Goal: Task Accomplishment & Management: Manage account settings

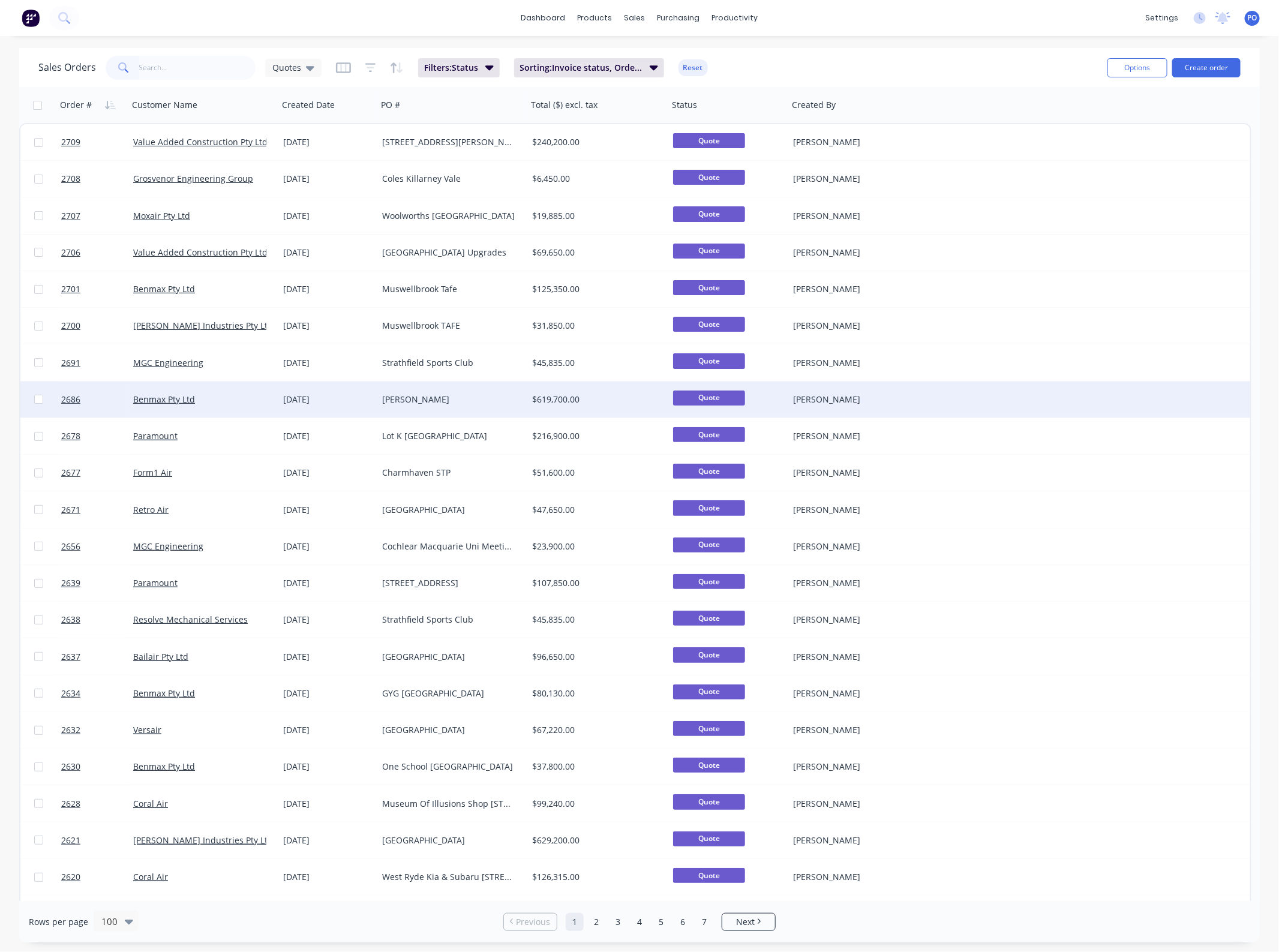
click at [291, 399] on div "[DATE]" at bounding box center [328, 399] width 89 height 12
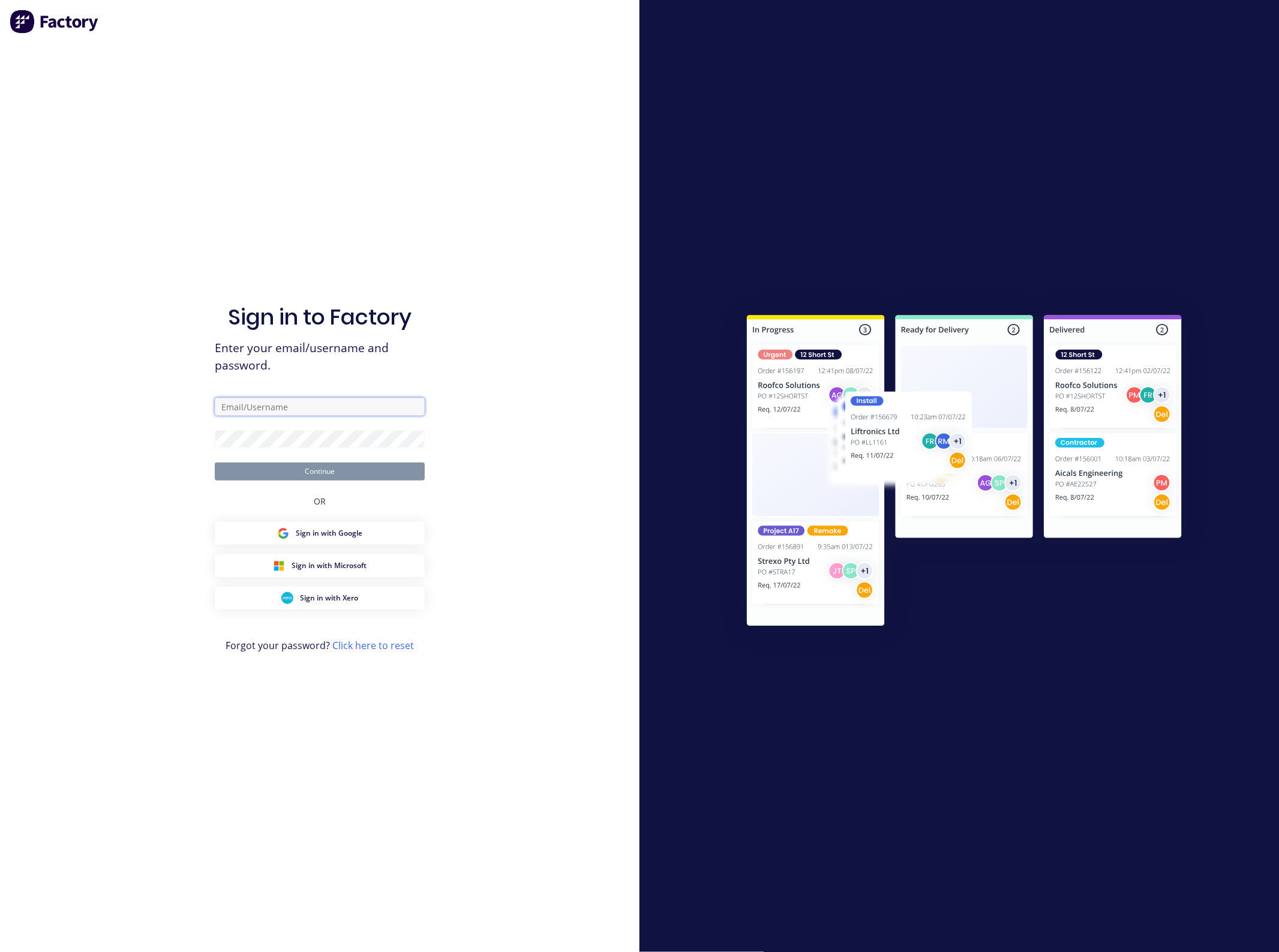
click at [259, 403] on input "text" at bounding box center [320, 406] width 210 height 18
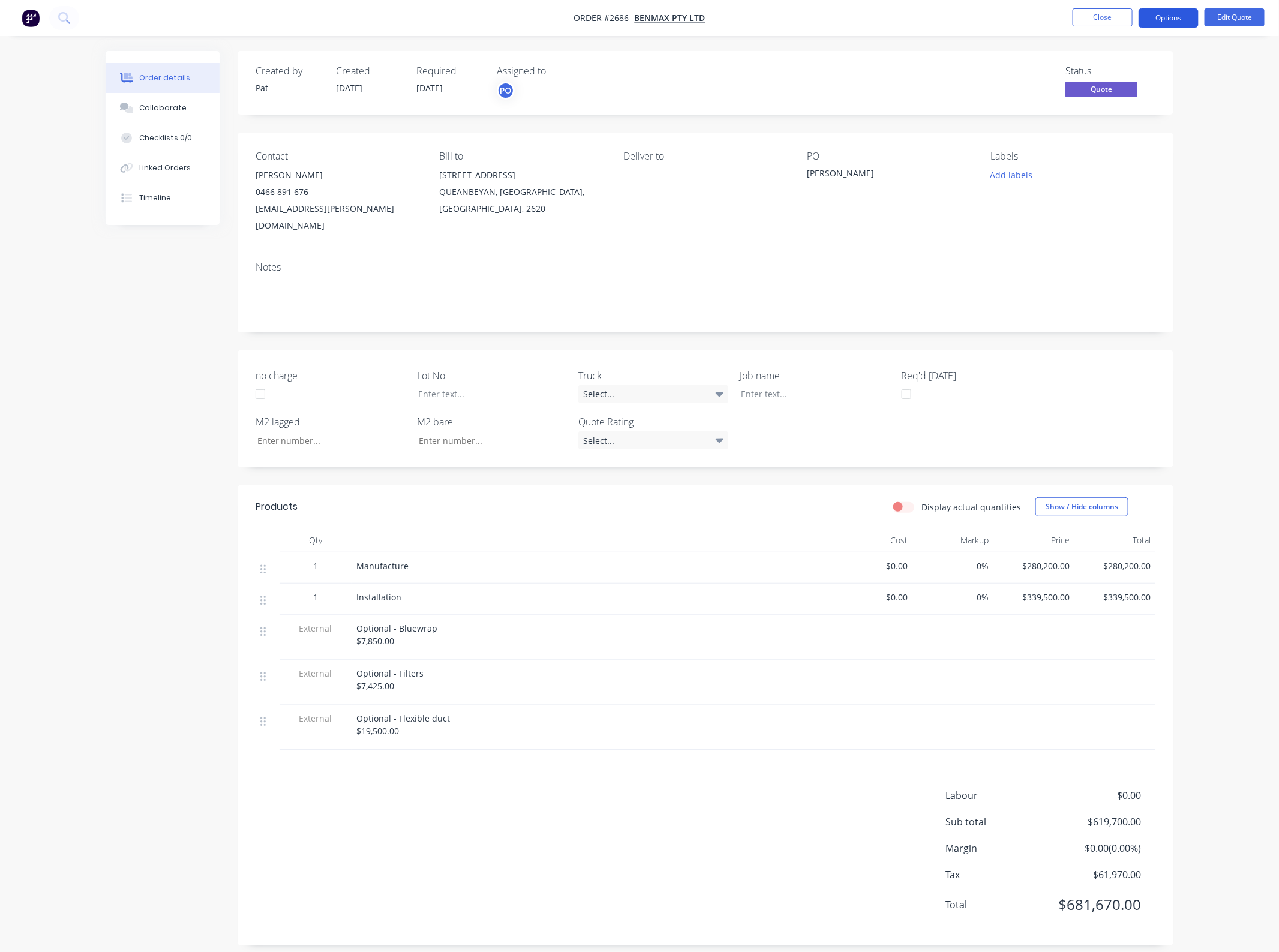
click at [1179, 22] on button "Options" at bounding box center [1168, 18] width 60 height 19
click at [1128, 213] on div "Duplicate" at bounding box center [1132, 217] width 110 height 17
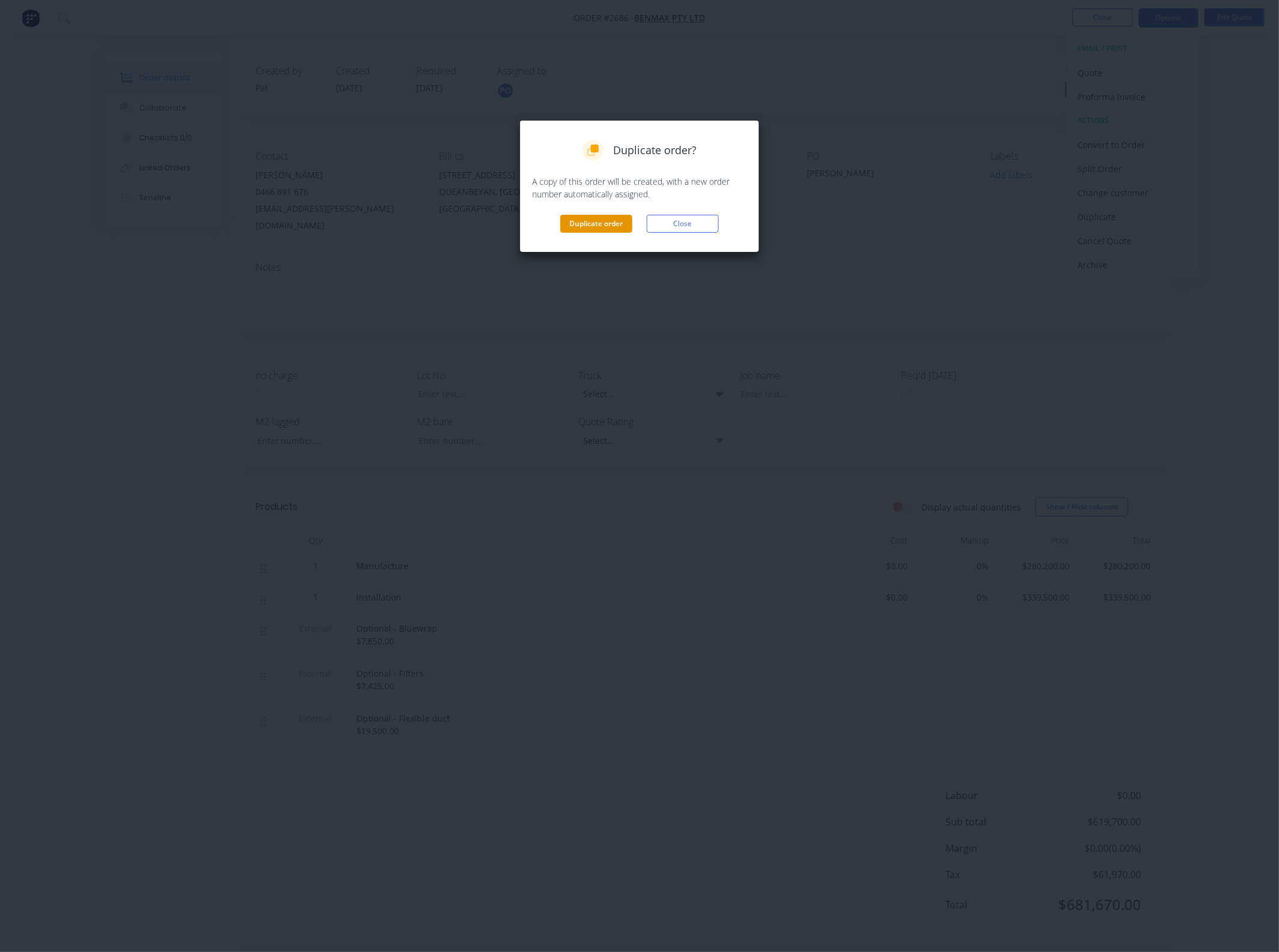
click at [619, 220] on button "Duplicate order" at bounding box center [596, 223] width 72 height 18
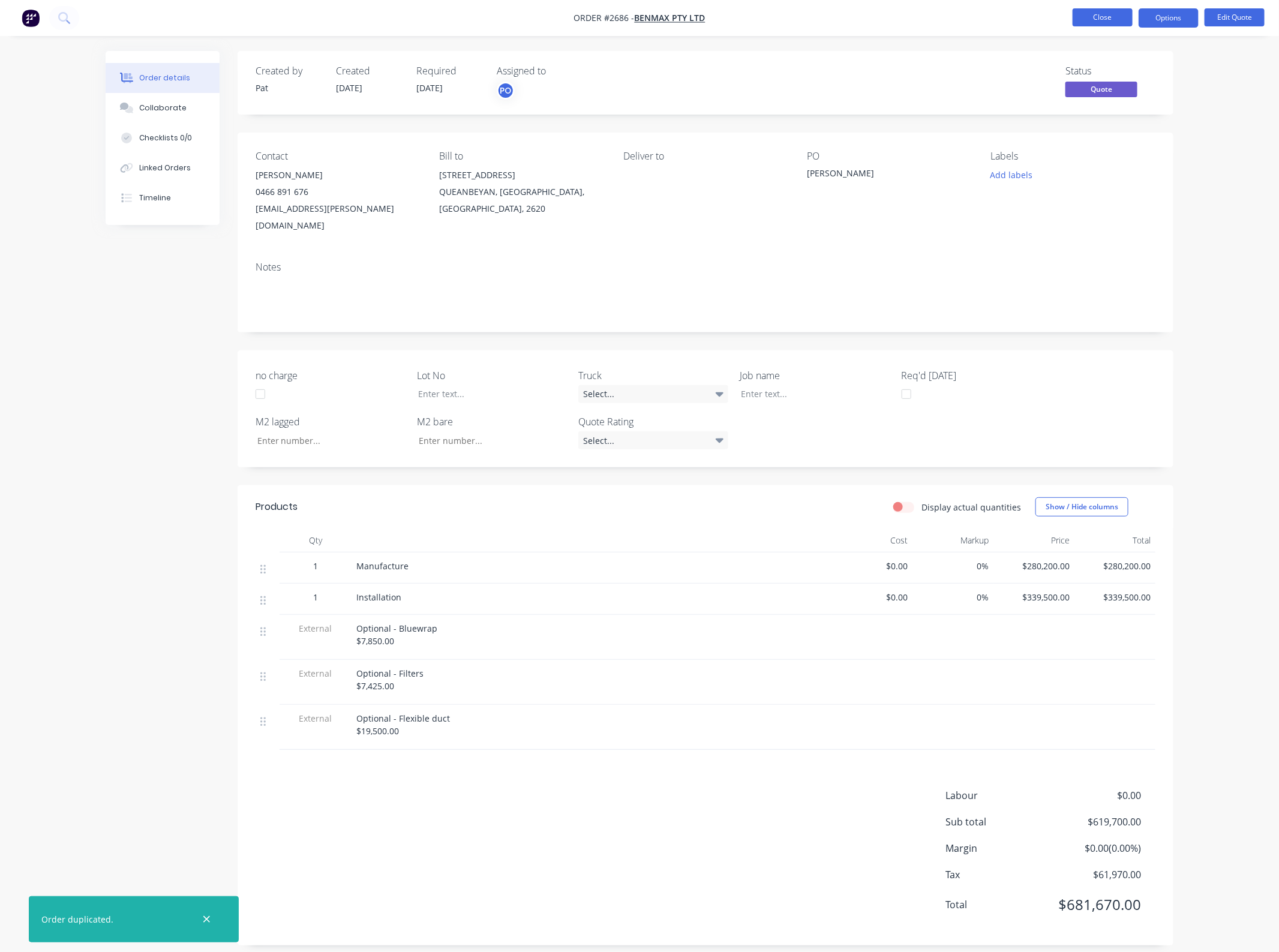
click at [1101, 25] on button "Close" at bounding box center [1102, 17] width 60 height 18
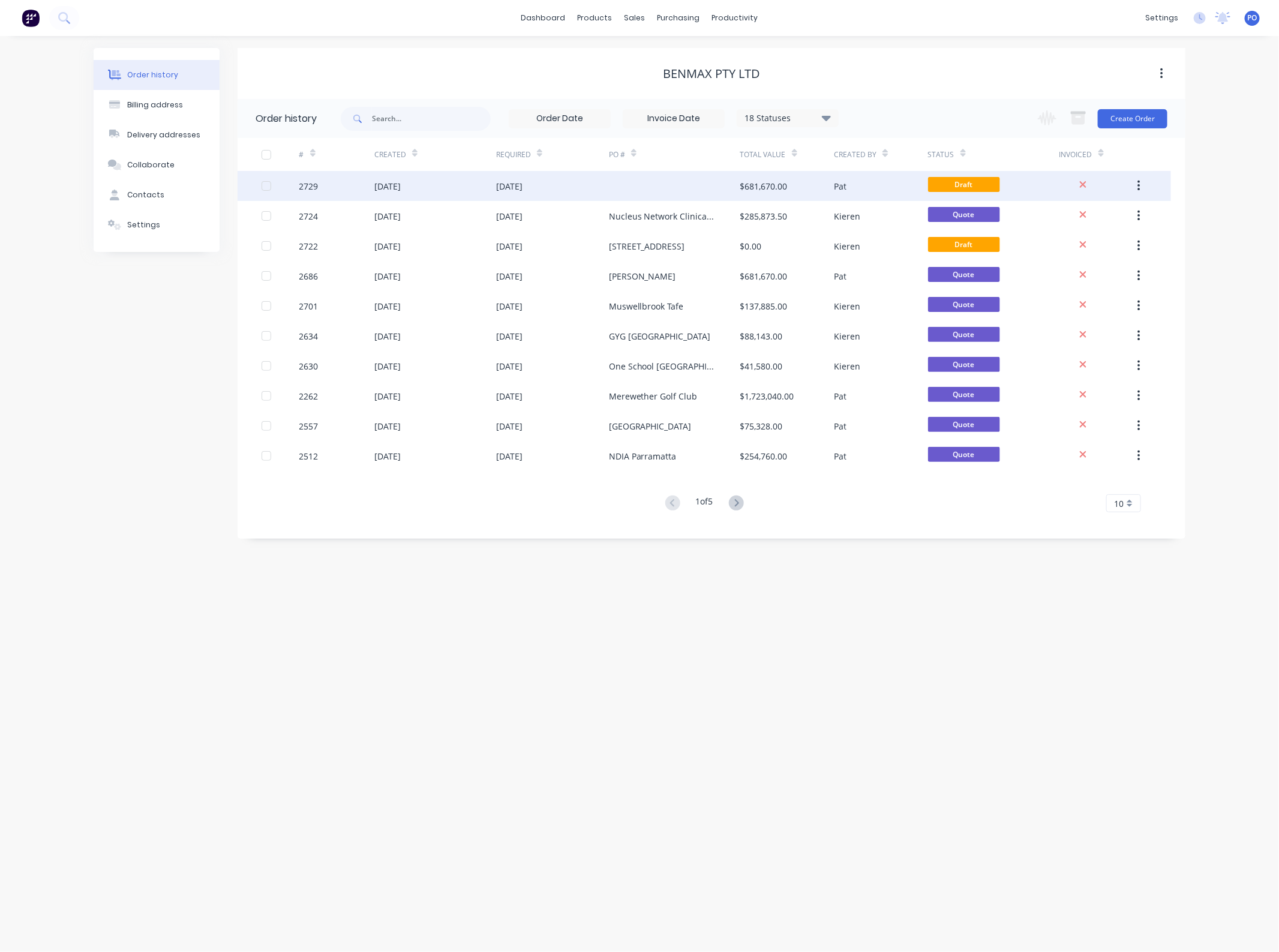
click at [619, 199] on div at bounding box center [674, 186] width 131 height 30
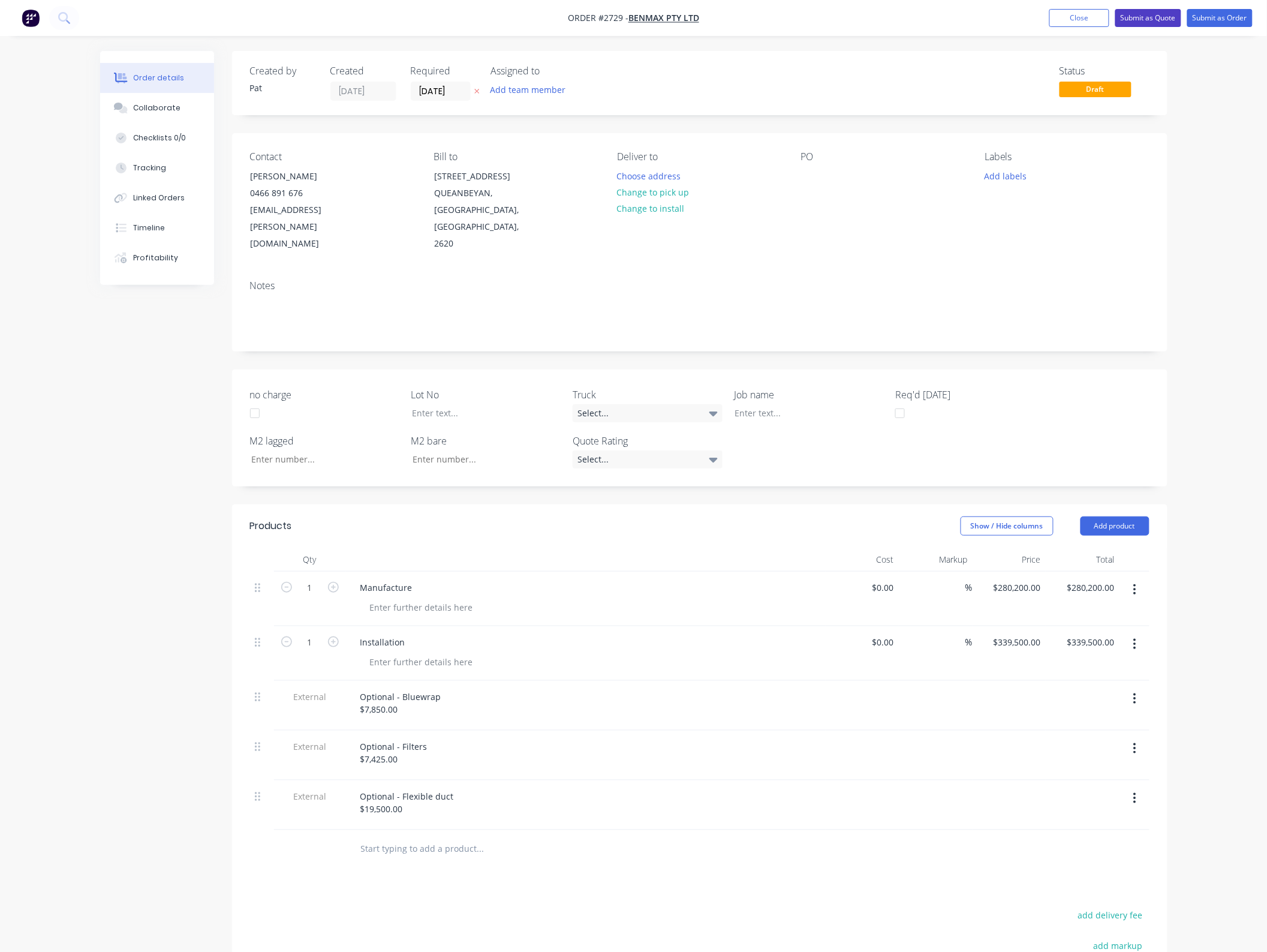
click at [1143, 17] on button "Submit as Quote" at bounding box center [1149, 18] width 66 height 18
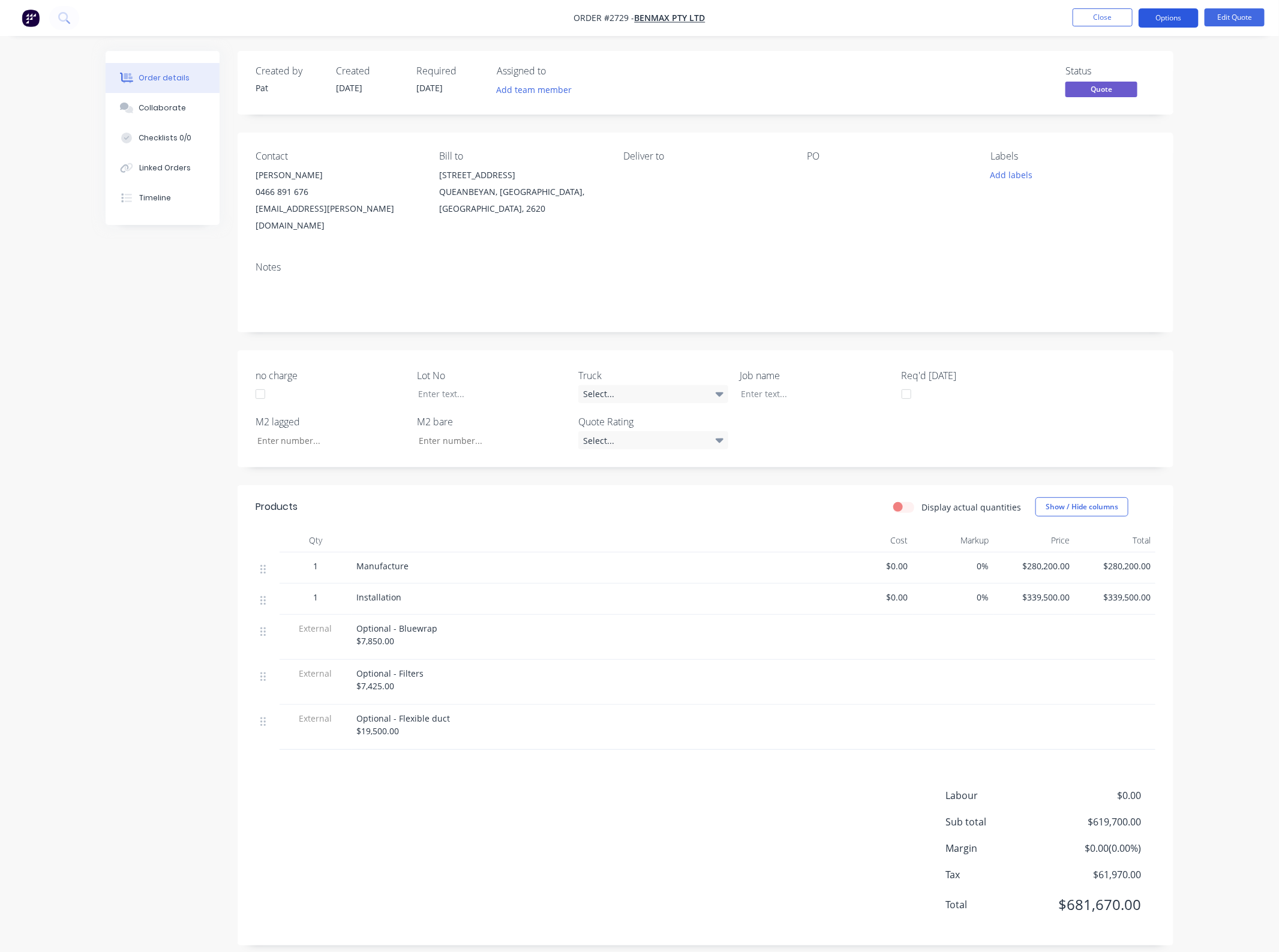
click at [1150, 17] on button "Options" at bounding box center [1168, 18] width 60 height 19
click at [1148, 190] on div "Change customer" at bounding box center [1132, 193] width 110 height 17
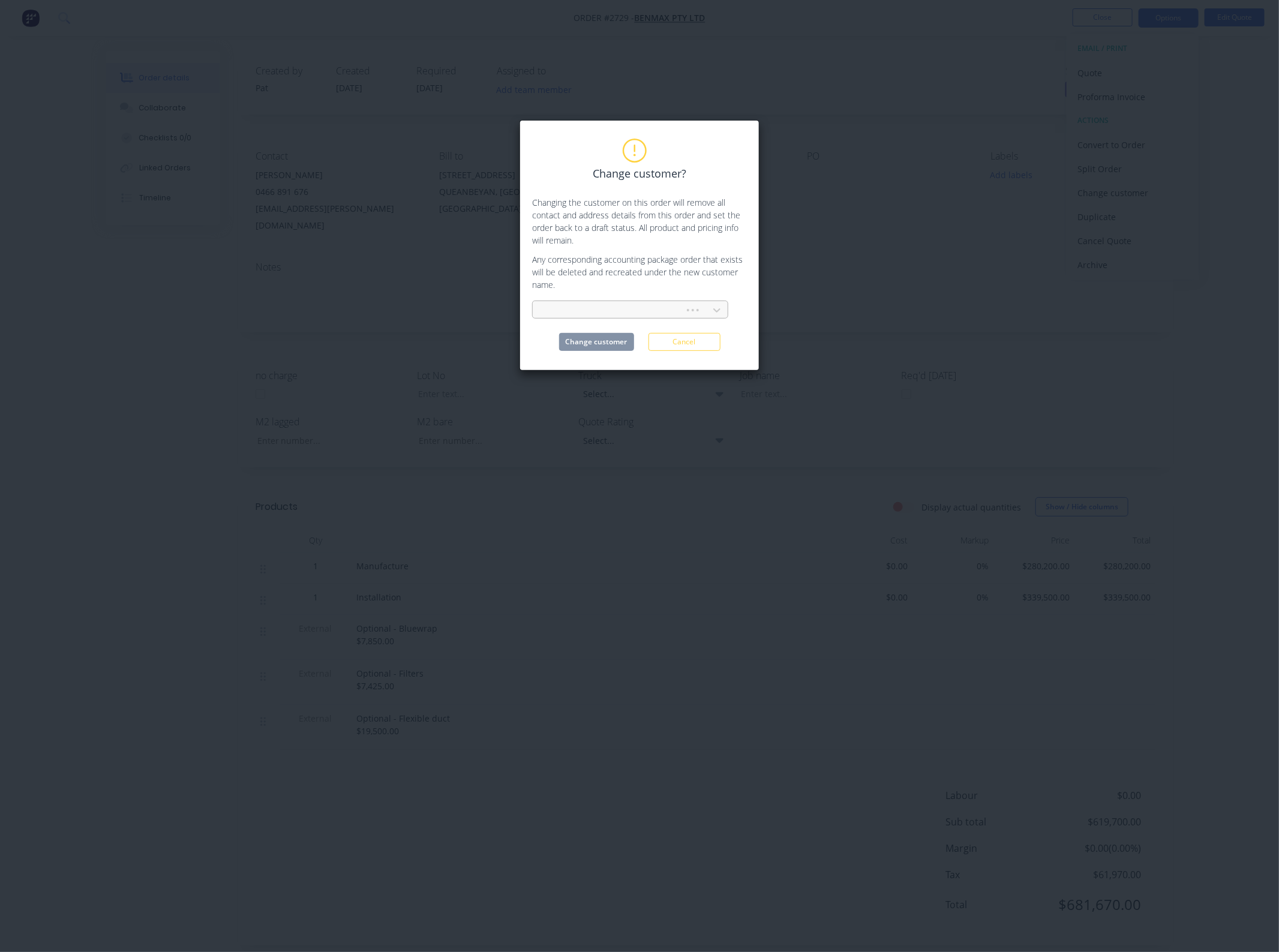
click at [606, 316] on div at bounding box center [610, 310] width 136 height 15
type input "[PERSON_NAME]"
click at [604, 339] on div "[PERSON_NAME] Industries Pty Ltd" at bounding box center [630, 337] width 196 height 22
click at [611, 346] on button "Change customer" at bounding box center [597, 341] width 75 height 18
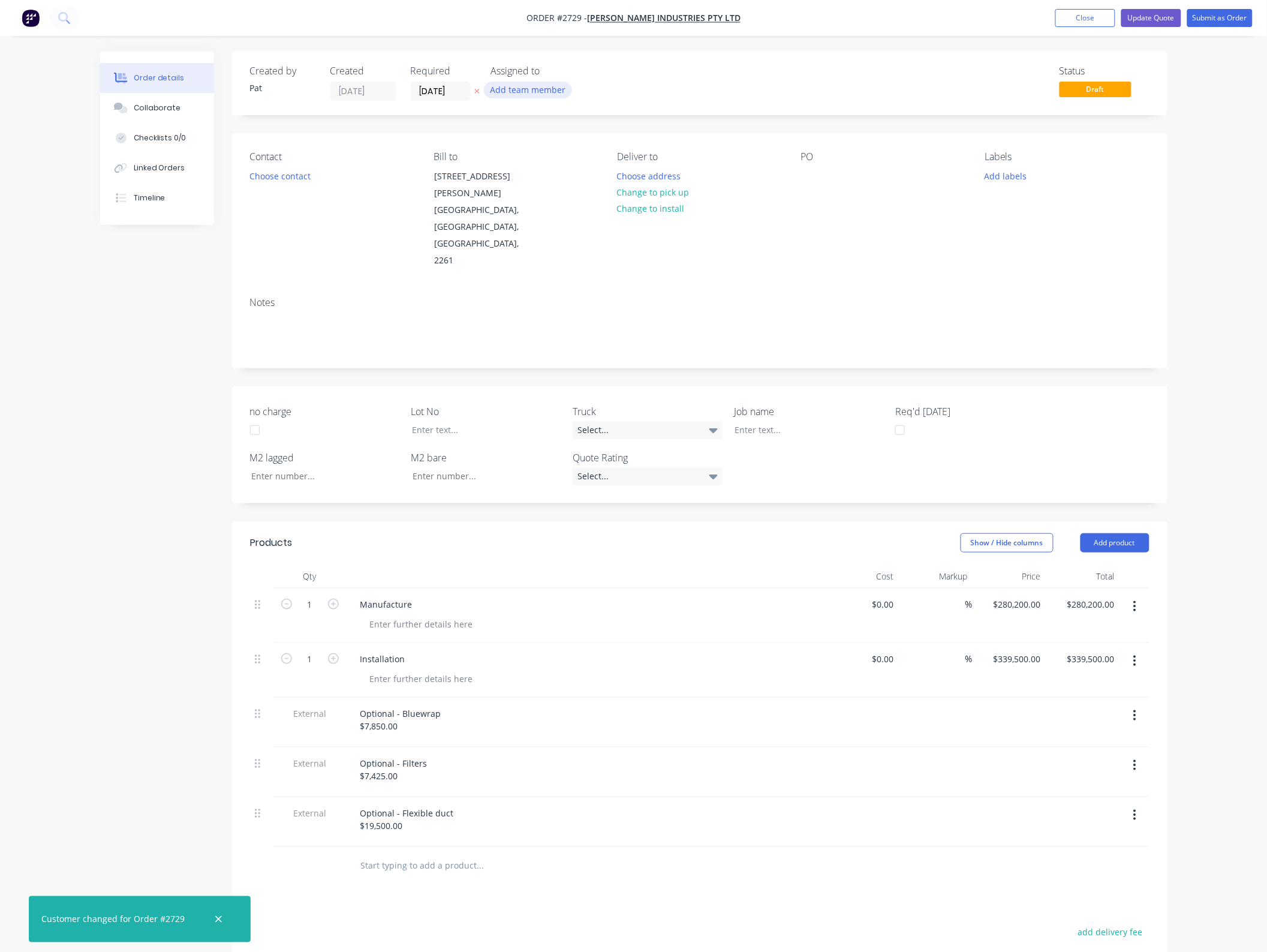
click at [519, 85] on button "Add team member" at bounding box center [528, 90] width 88 height 17
click at [543, 167] on button "[PERSON_NAME] (You)" at bounding box center [581, 156] width 180 height 24
click at [274, 172] on button "Choose contact" at bounding box center [280, 175] width 74 height 17
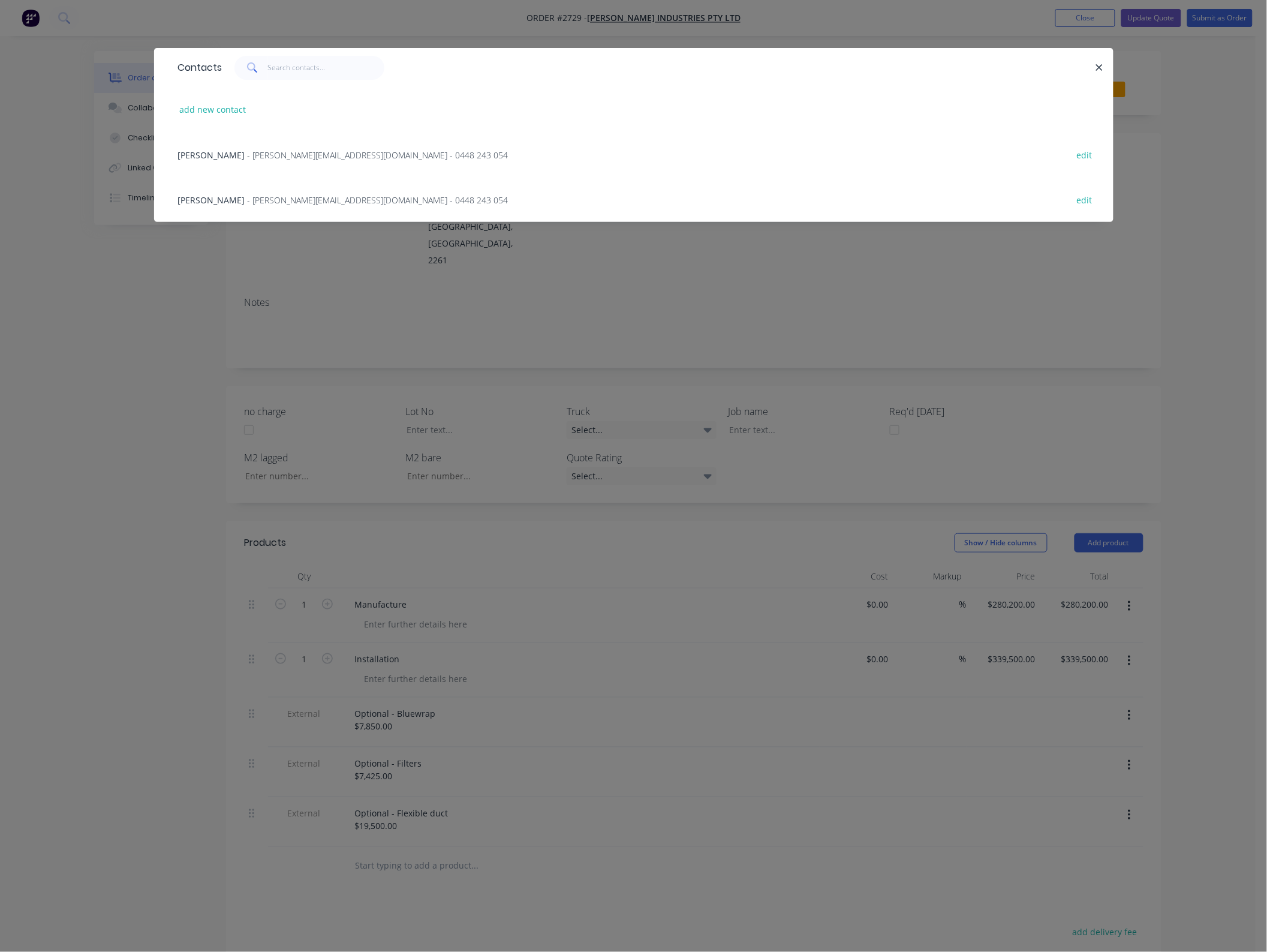
click at [248, 157] on span "- [PERSON_NAME][EMAIL_ADDRESS][DOMAIN_NAME] - 0448 243 054" at bounding box center [378, 154] width 261 height 11
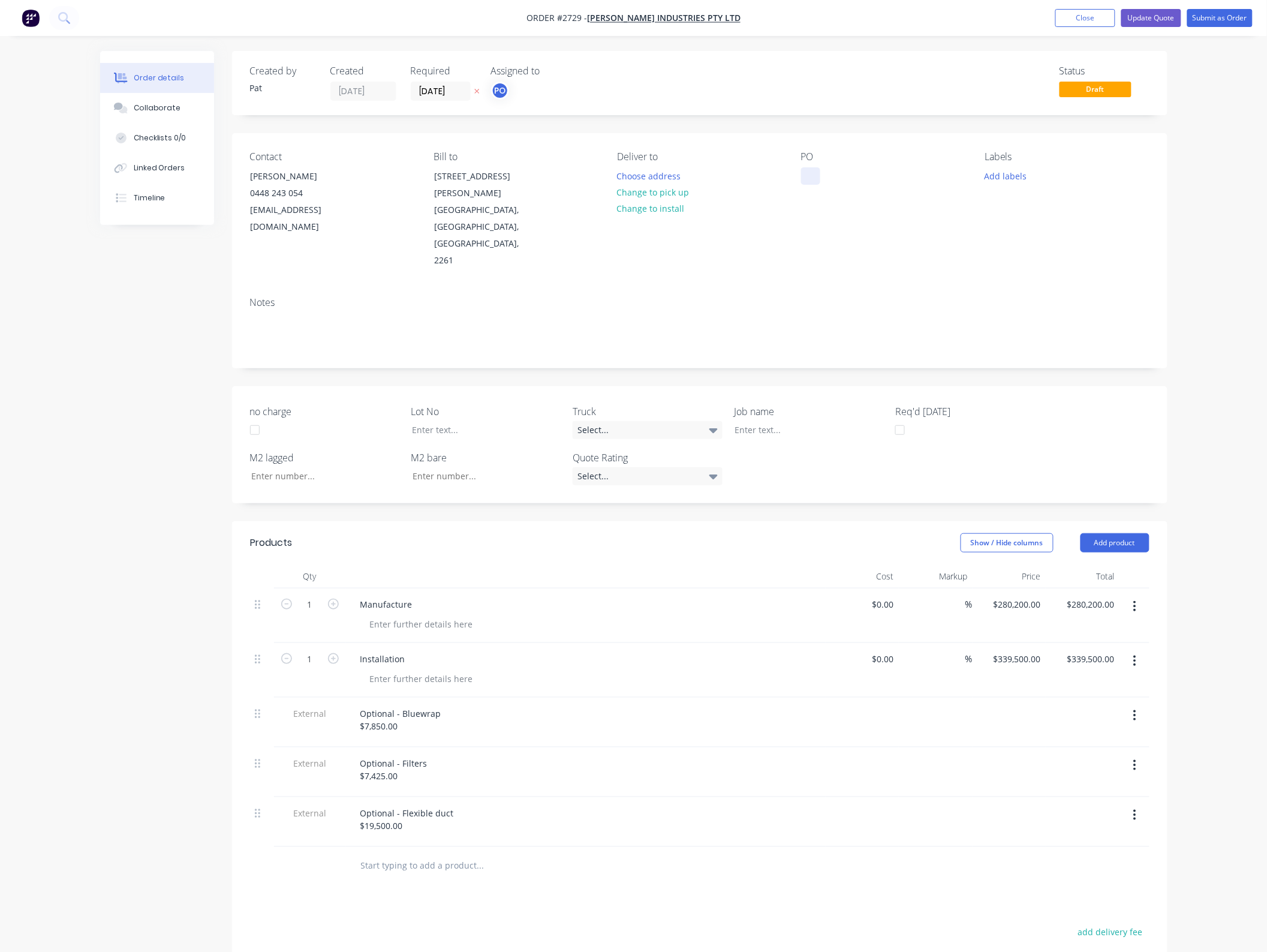
click at [813, 180] on div at bounding box center [811, 176] width 19 height 17
click at [1136, 654] on icon "button" at bounding box center [1135, 661] width 3 height 13
click at [1084, 756] on div "Delete" at bounding box center [1093, 765] width 92 height 17
click at [1155, 16] on button "Update Quote" at bounding box center [1151, 18] width 60 height 18
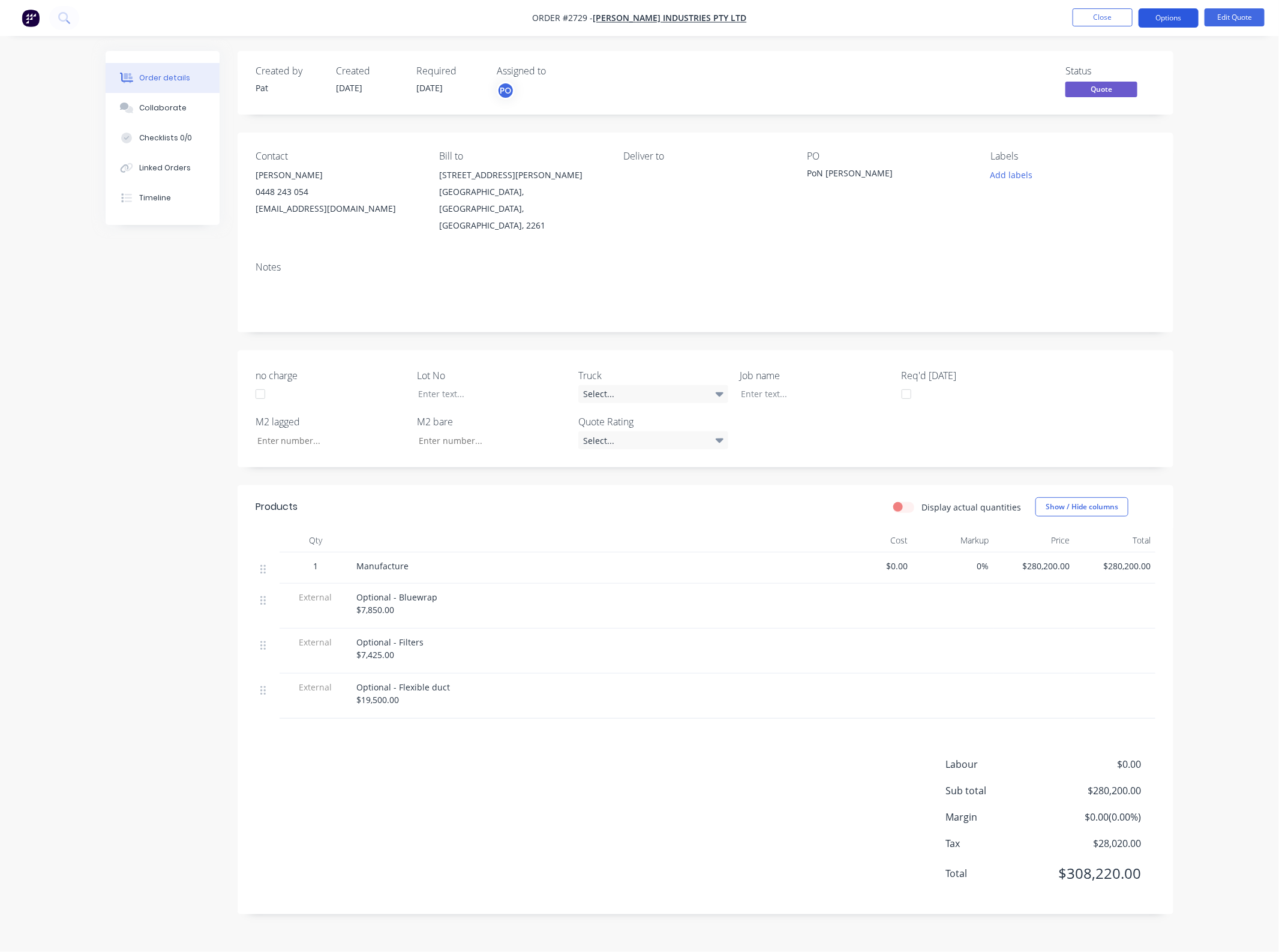
click at [1150, 20] on button "Options" at bounding box center [1168, 18] width 60 height 19
click at [1153, 65] on div "Quote" at bounding box center [1132, 73] width 110 height 17
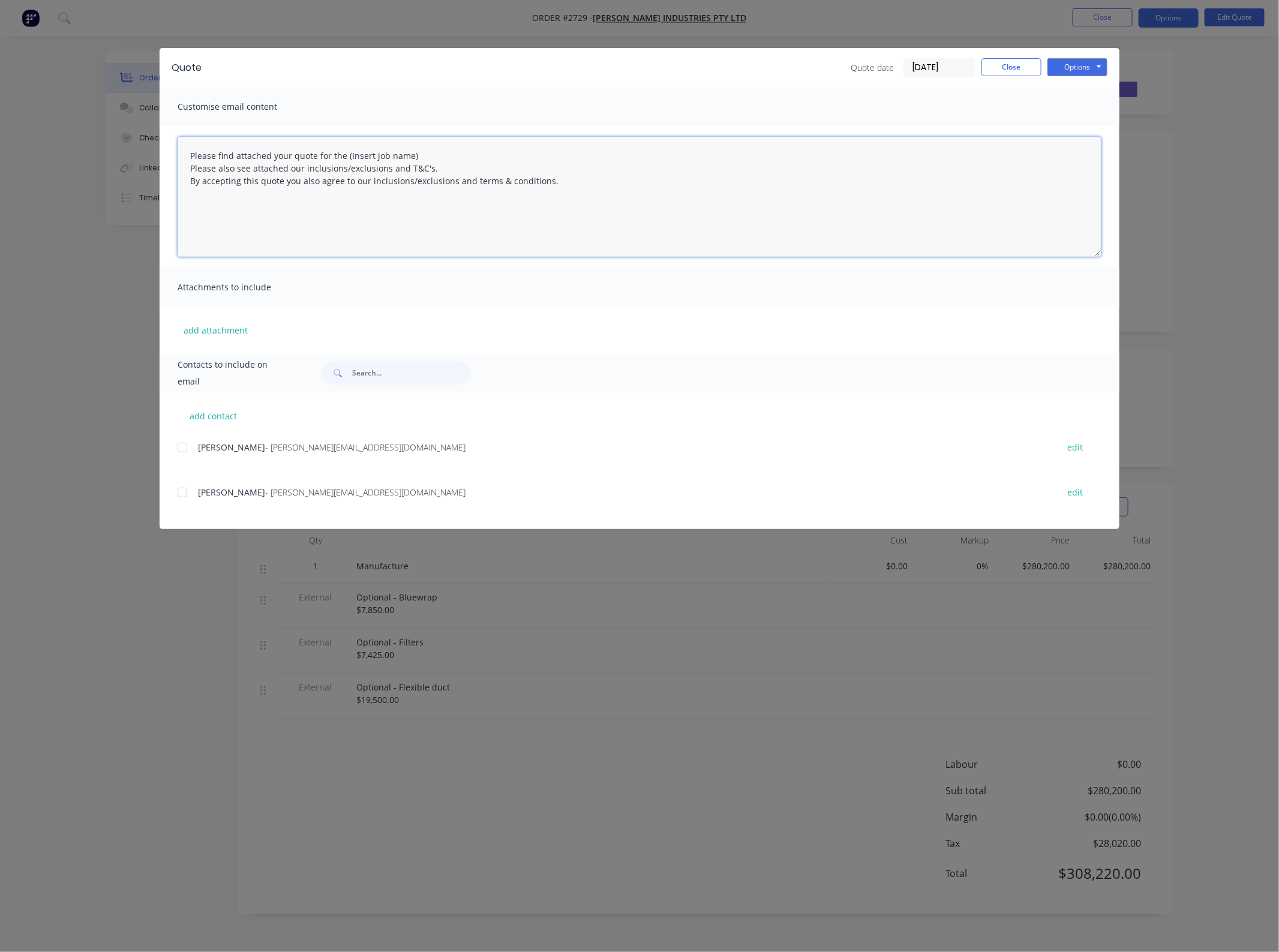
drag, startPoint x: 421, startPoint y: 150, endPoint x: 341, endPoint y: 152, distance: 80.0
click at [341, 152] on textarea "Please find attached your quote for the (Insert job name) Please also see attac…" at bounding box center [639, 197] width 924 height 120
click at [178, 448] on div at bounding box center [182, 448] width 24 height 24
click at [219, 330] on button "add attachment" at bounding box center [215, 329] width 76 height 18
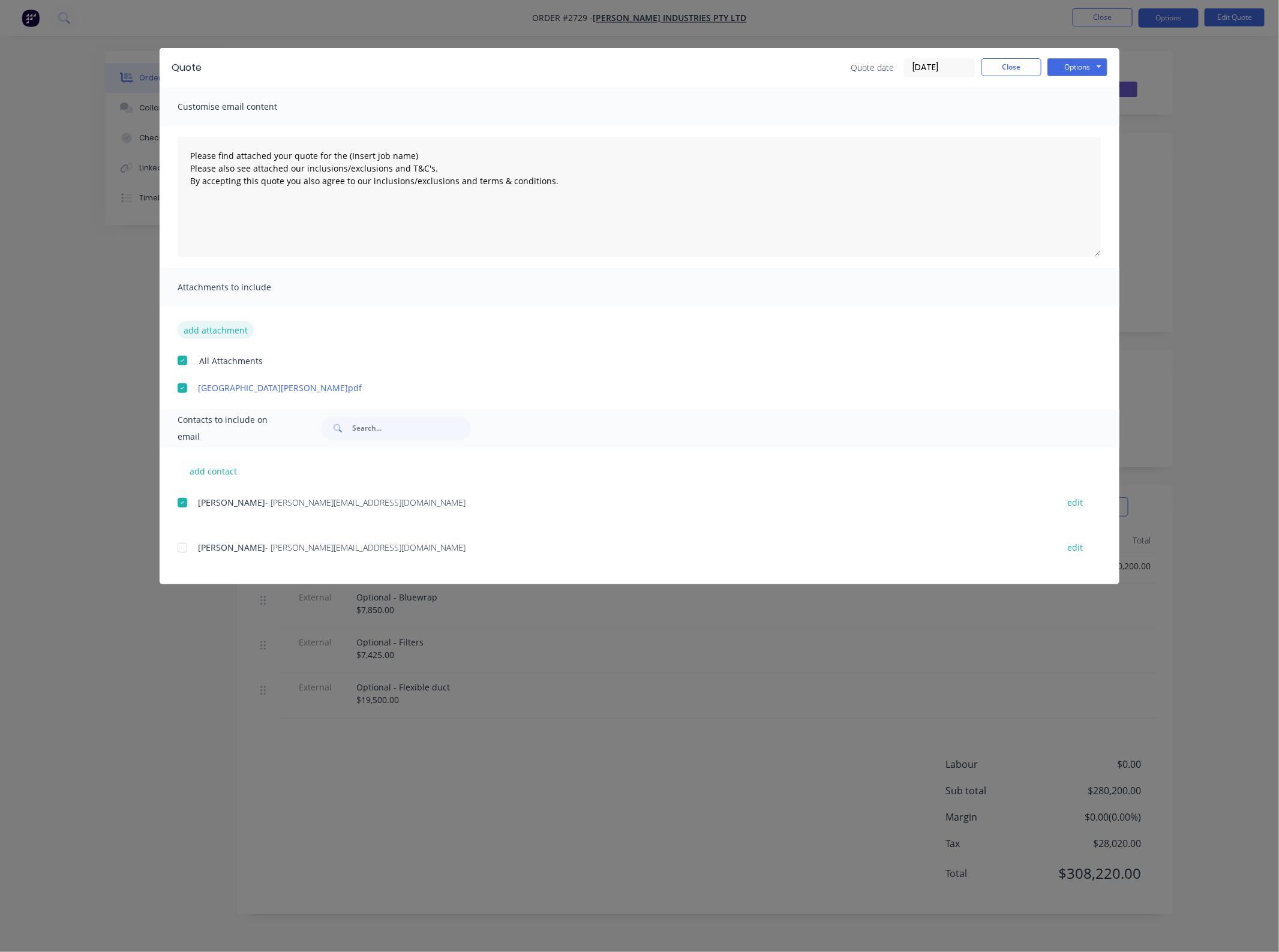
click at [216, 331] on button "add attachment" at bounding box center [215, 329] width 76 height 18
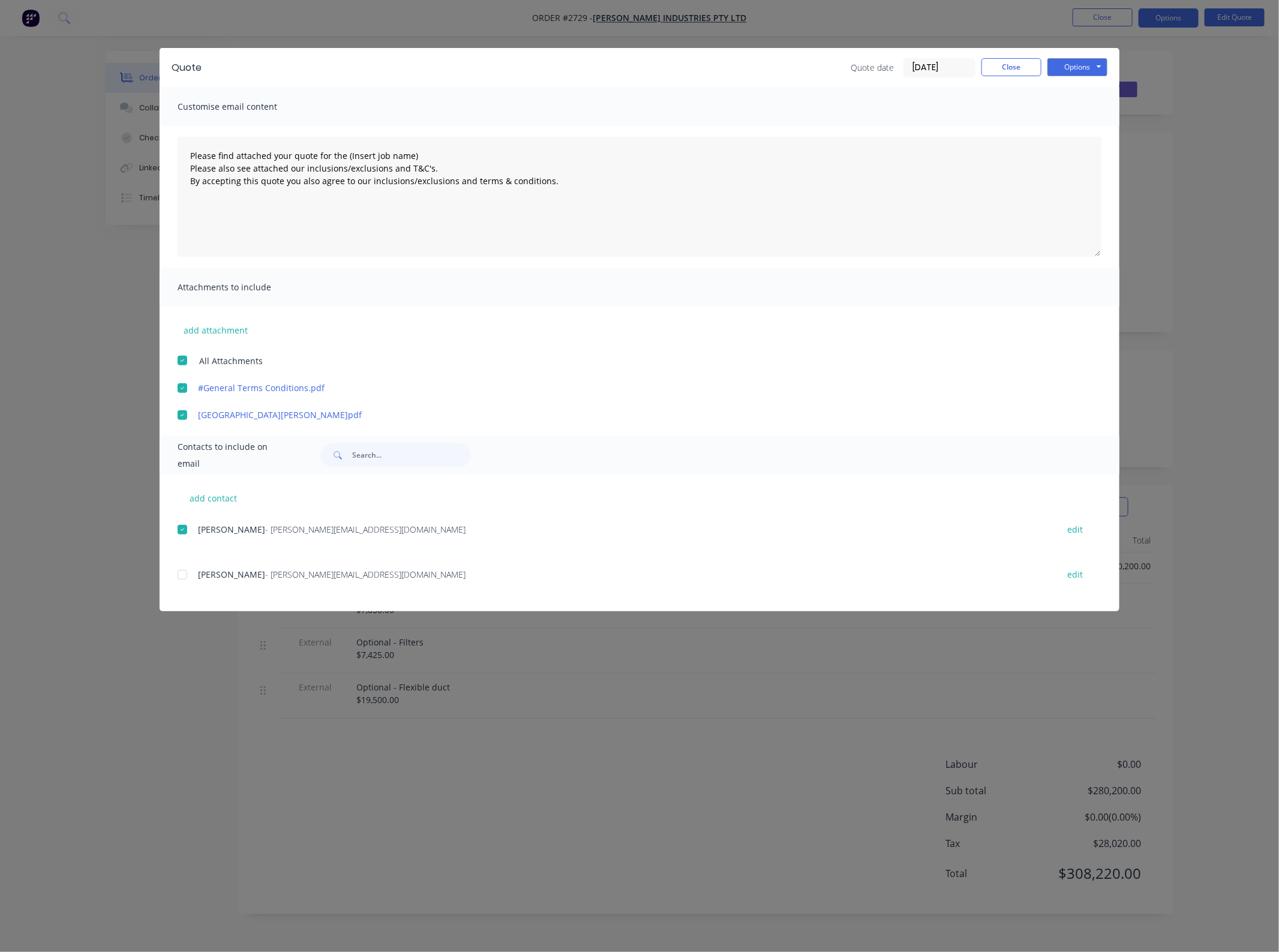
click at [193, 574] on div at bounding box center [182, 574] width 24 height 24
click at [193, 576] on div at bounding box center [182, 574] width 24 height 24
click at [1080, 71] on button "Options" at bounding box center [1077, 67] width 60 height 18
click at [1084, 123] on button "Email" at bounding box center [1086, 129] width 77 height 20
click at [181, 532] on div at bounding box center [182, 529] width 24 height 24
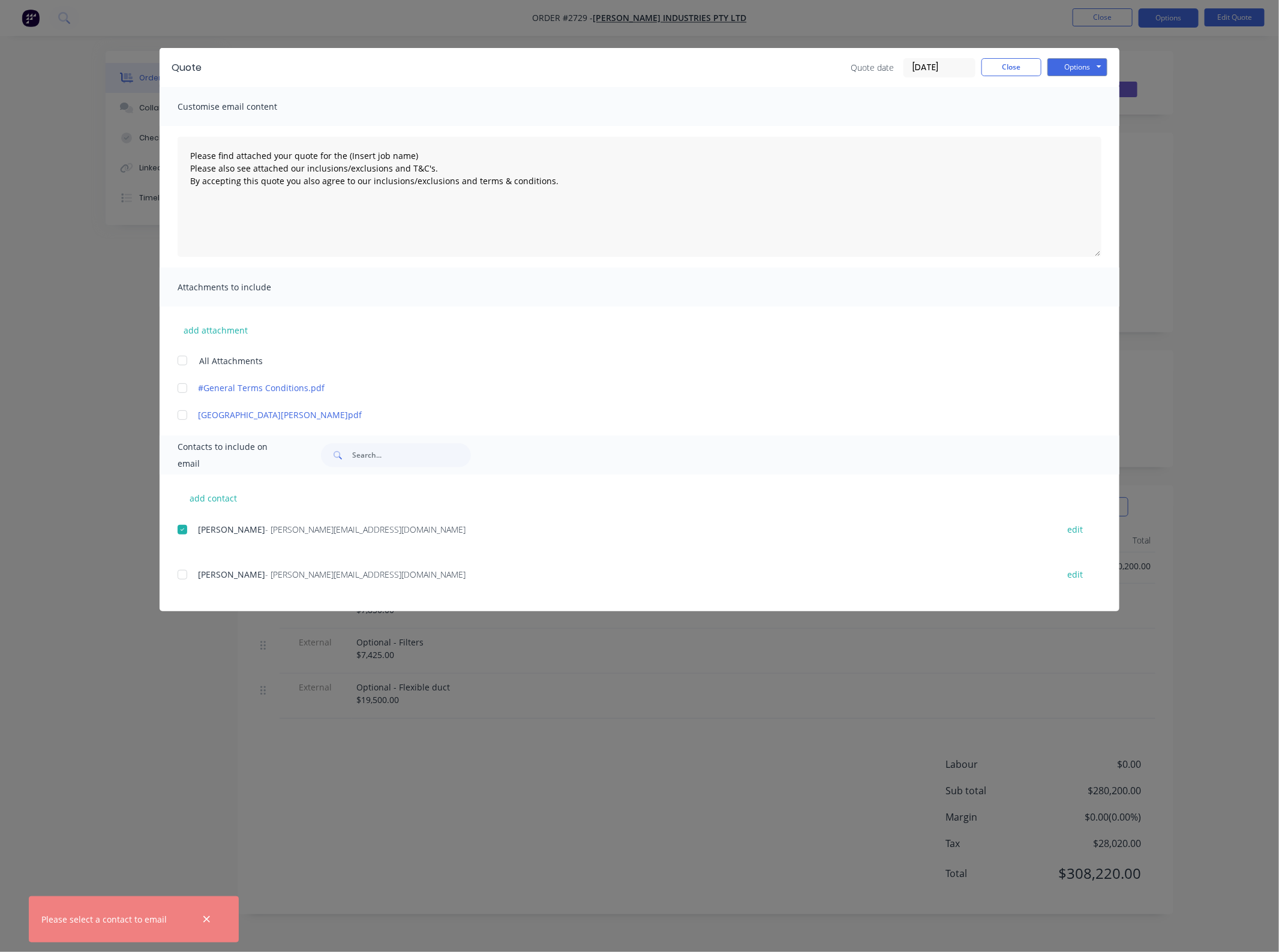
click at [178, 363] on div at bounding box center [182, 360] width 24 height 24
click at [184, 358] on div at bounding box center [182, 360] width 24 height 24
click at [183, 538] on div at bounding box center [182, 529] width 24 height 24
drag, startPoint x: 432, startPoint y: 154, endPoint x: 346, endPoint y: 154, distance: 86.0
click at [346, 154] on textarea "Please find attached your quote for the (Insert job name) Please also see attac…" at bounding box center [639, 197] width 924 height 120
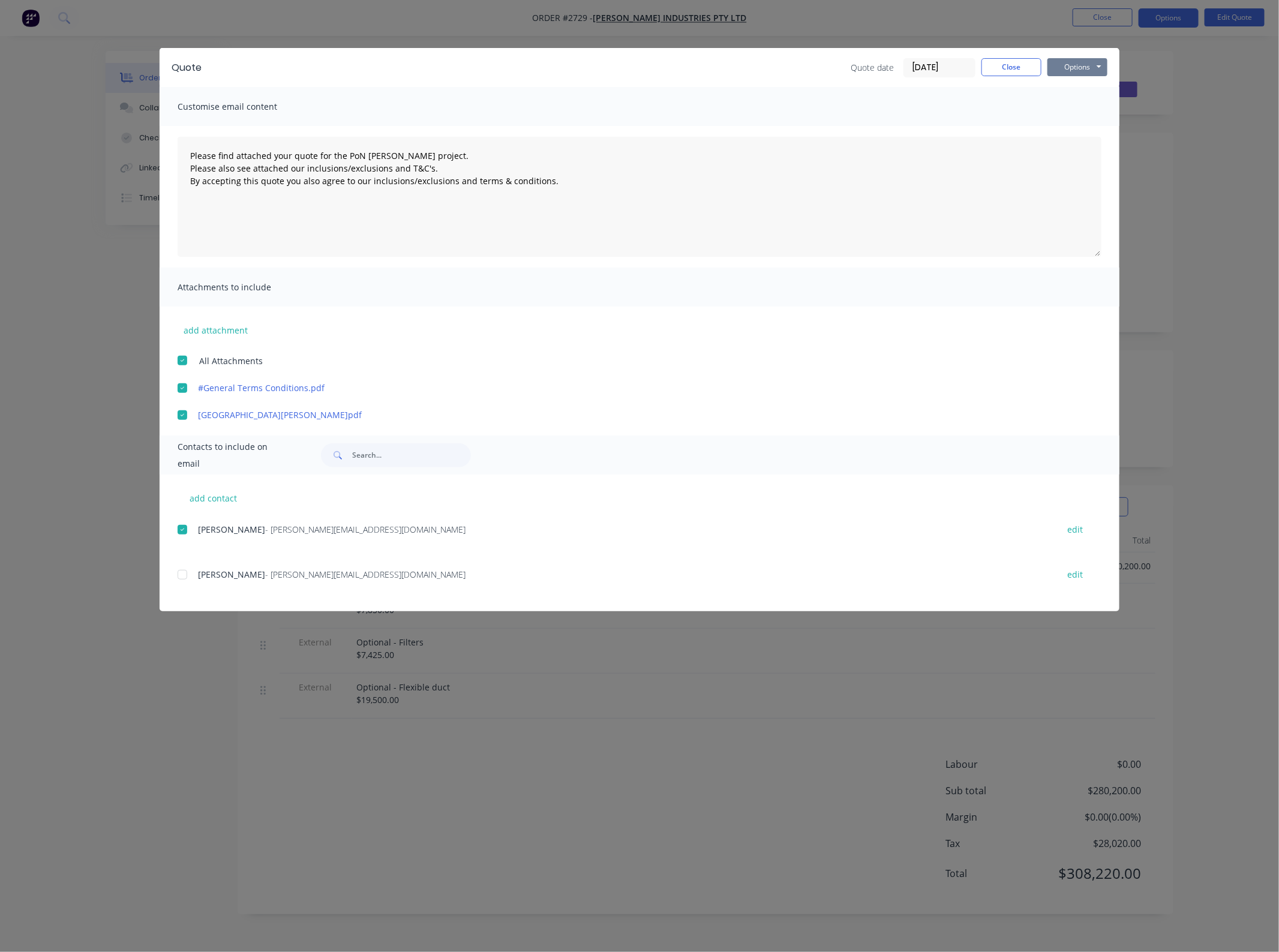
click at [1096, 61] on button "Options" at bounding box center [1077, 67] width 60 height 18
click at [1090, 127] on button "Email" at bounding box center [1086, 129] width 77 height 20
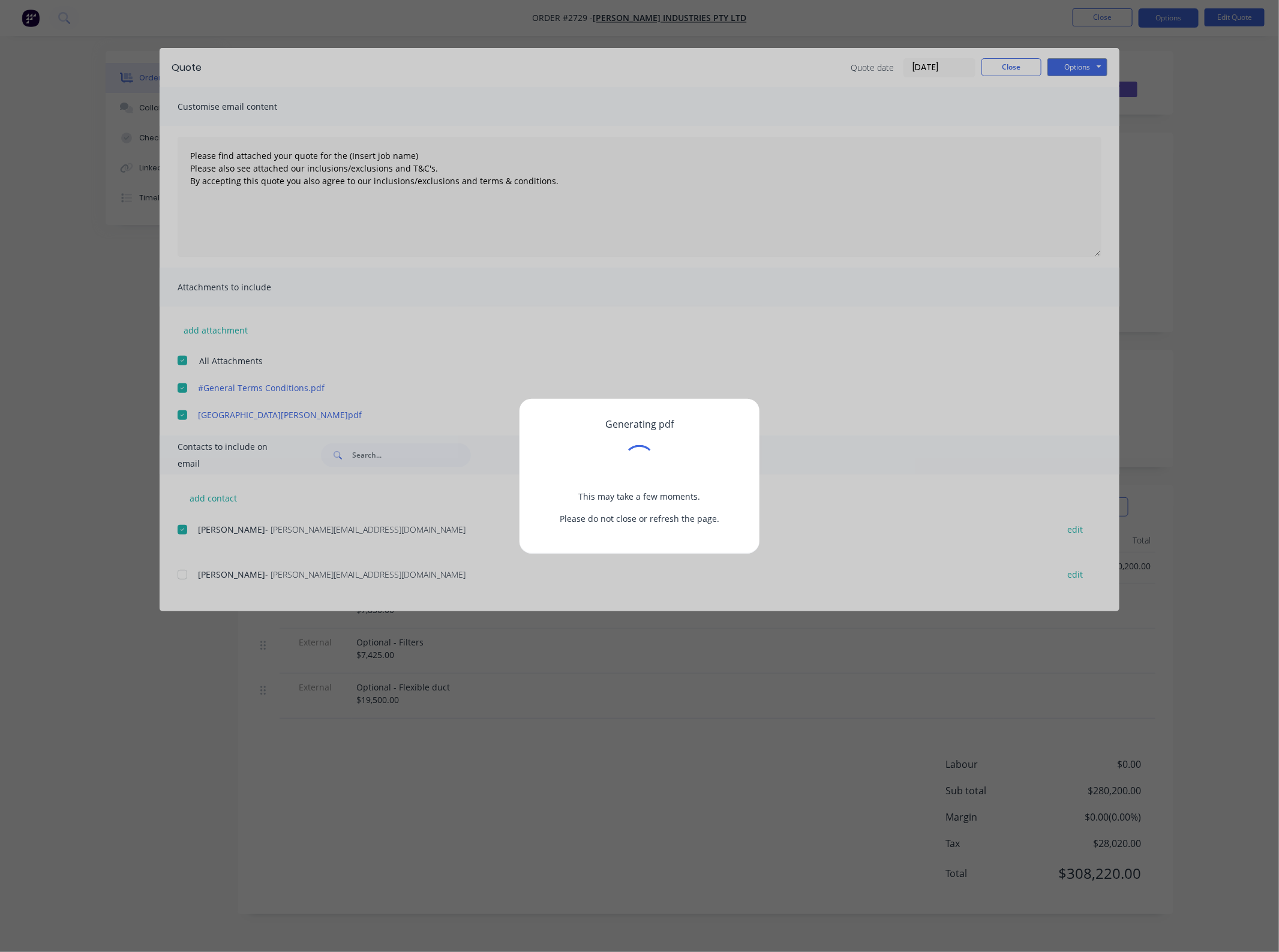
type textarea "Please find attached your quote for the (Insert job name) Please also see attac…"
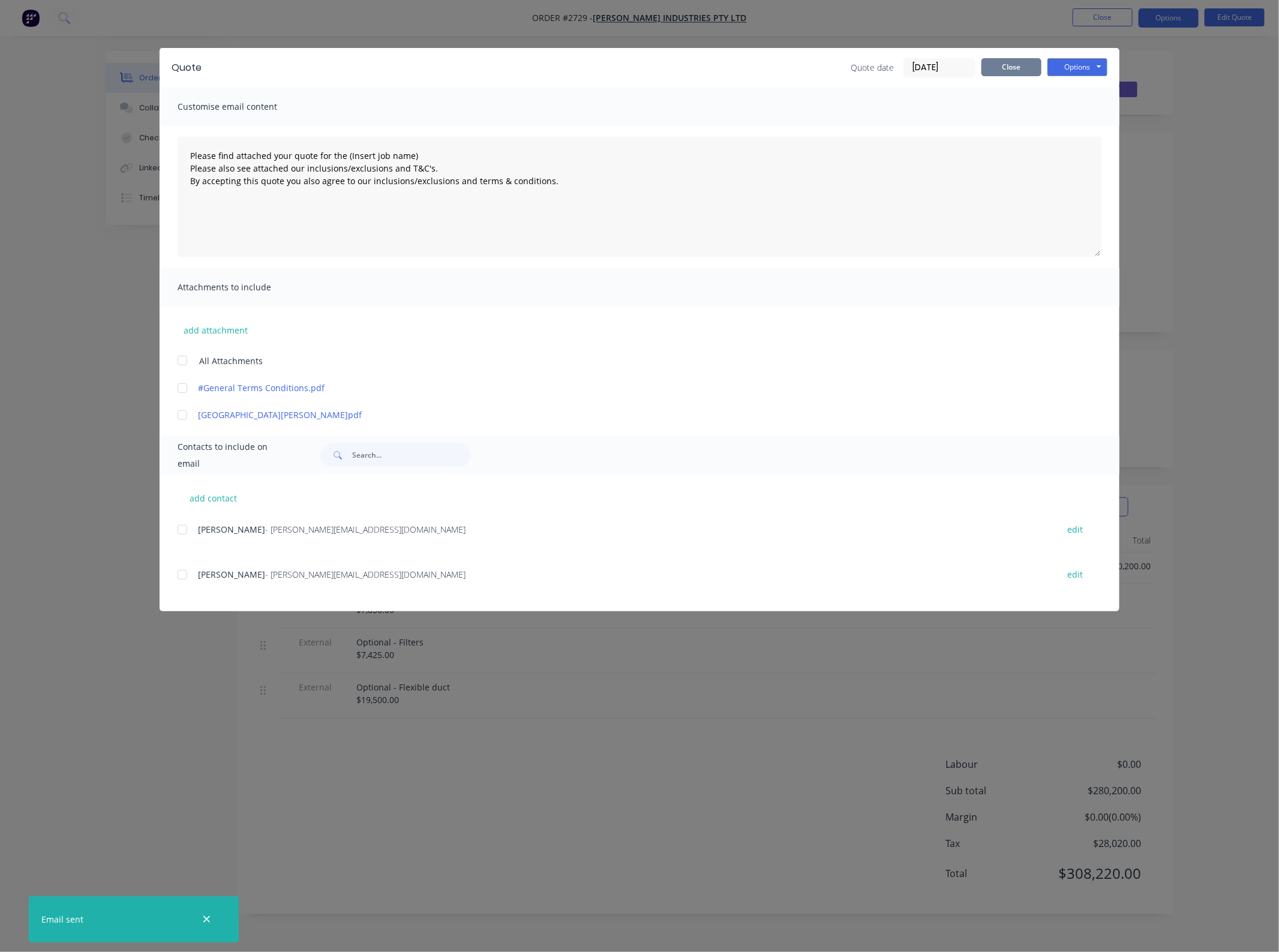
drag, startPoint x: 1009, startPoint y: 62, endPoint x: 1039, endPoint y: 40, distance: 37.2
click at [1009, 61] on button "Close" at bounding box center [1011, 67] width 60 height 18
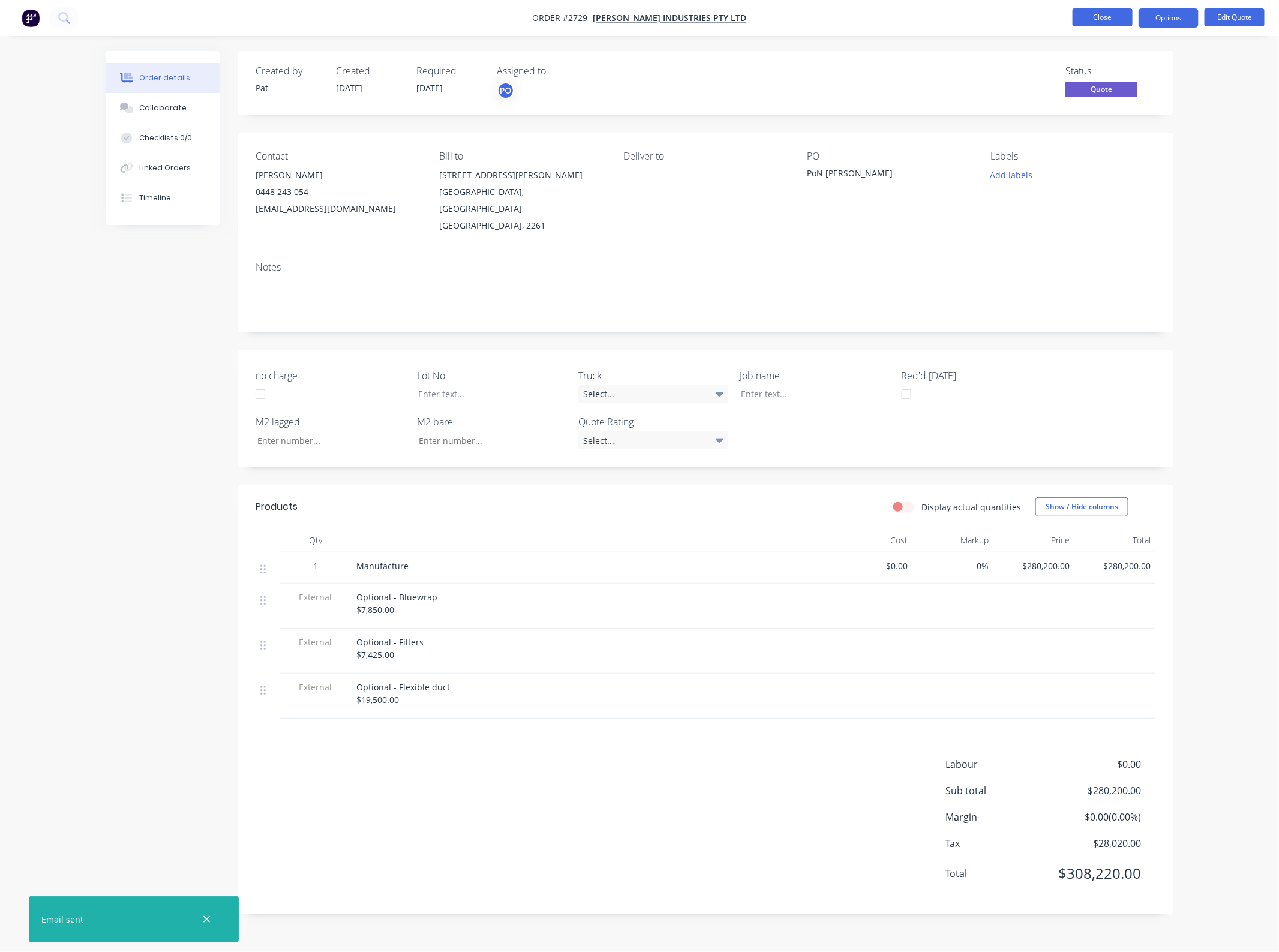
click at [1104, 17] on button "Close" at bounding box center [1102, 17] width 60 height 18
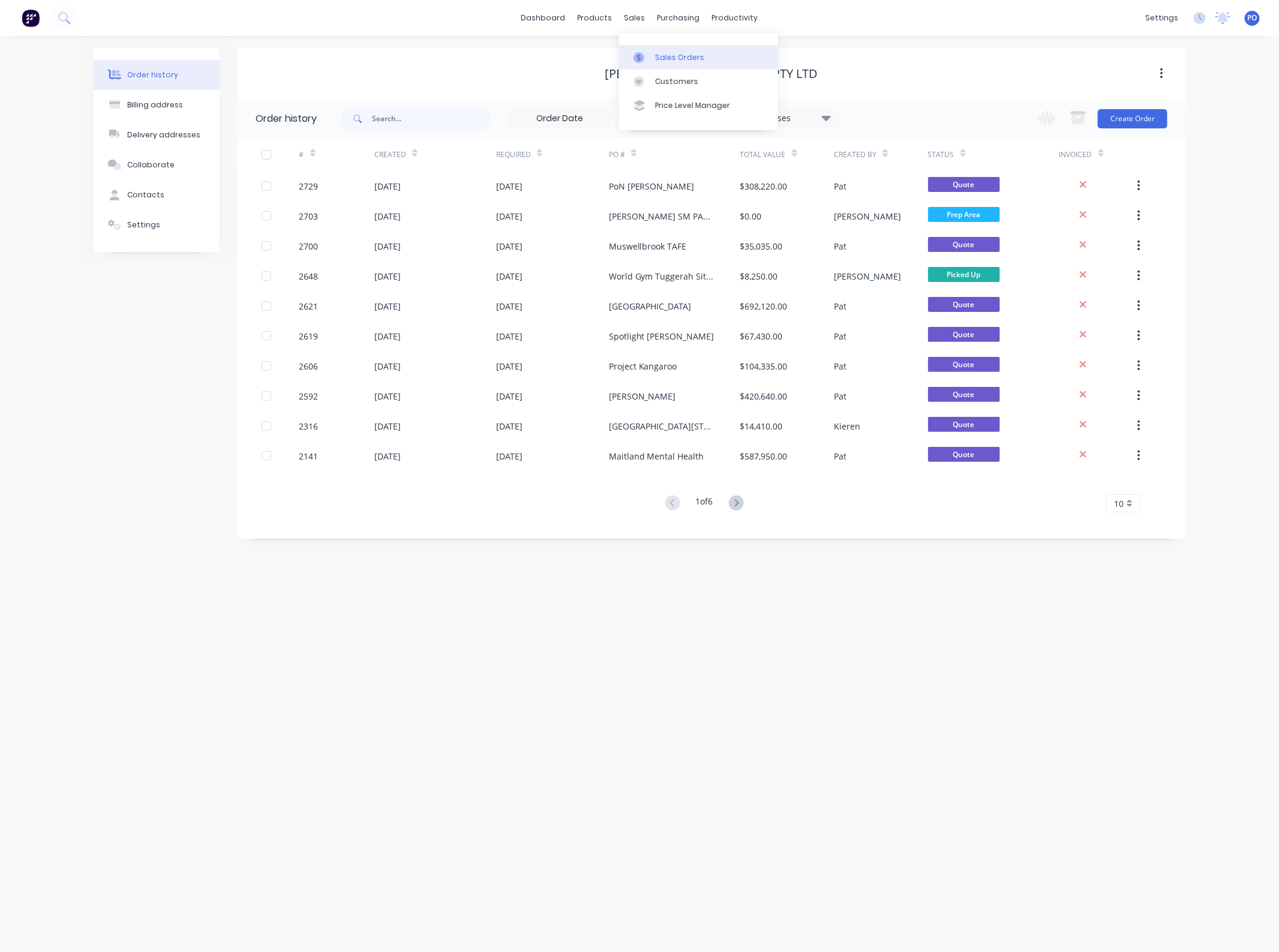
click at [652, 67] on link "Sales Orders" at bounding box center [698, 57] width 159 height 24
